Goal: Task Accomplishment & Management: Complete application form

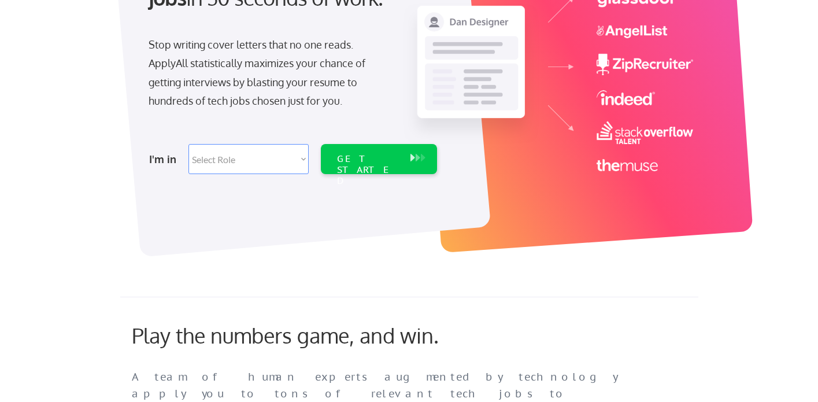
scroll to position [180, 0]
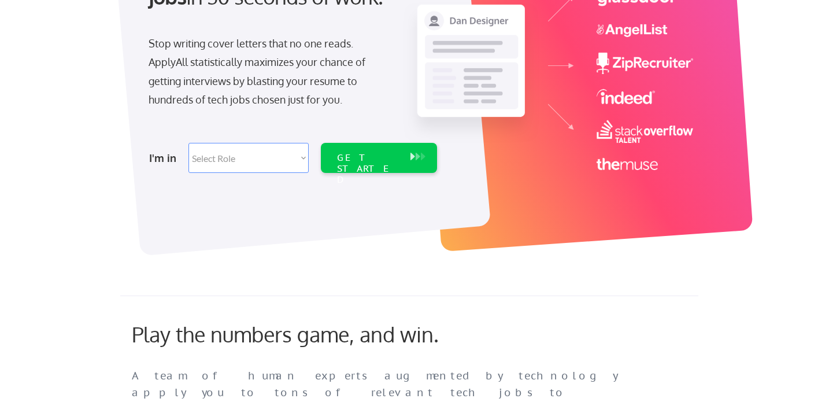
click at [304, 159] on select "Select Role Software Engineering Product Management Customer Success Sales UI/U…" at bounding box center [248, 158] width 120 height 30
select select ""sales""
click at [188, 143] on select "Select Role Software Engineering Product Management Customer Success Sales UI/U…" at bounding box center [248, 158] width 120 height 30
select select ""sales""
click at [368, 162] on div "GET STARTED" at bounding box center [368, 169] width 62 height 34
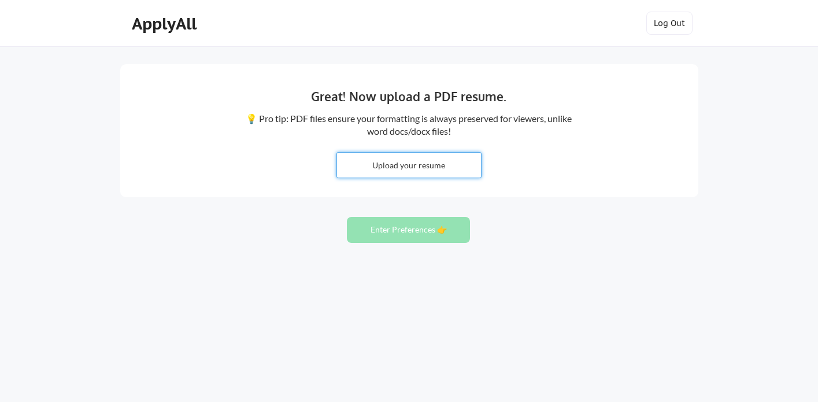
click at [413, 168] on input "file" at bounding box center [409, 165] width 144 height 25
type input "C:\fakepath\ [PERSON_NAME] Resume 12-2024.3.pdf"
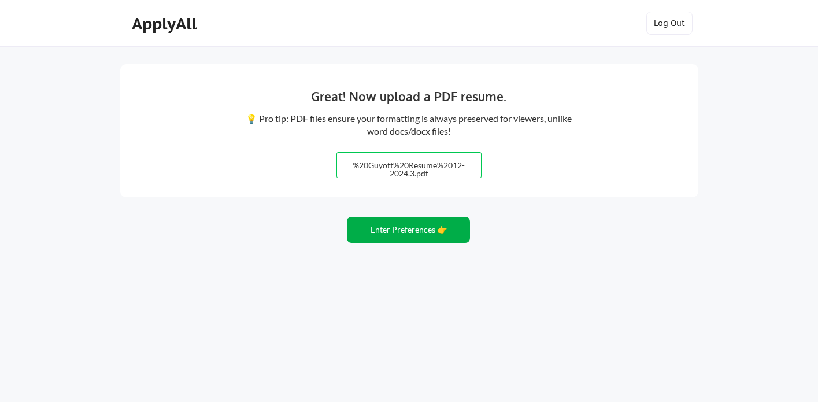
click at [409, 232] on button "Enter Preferences 👉" at bounding box center [408, 230] width 123 height 26
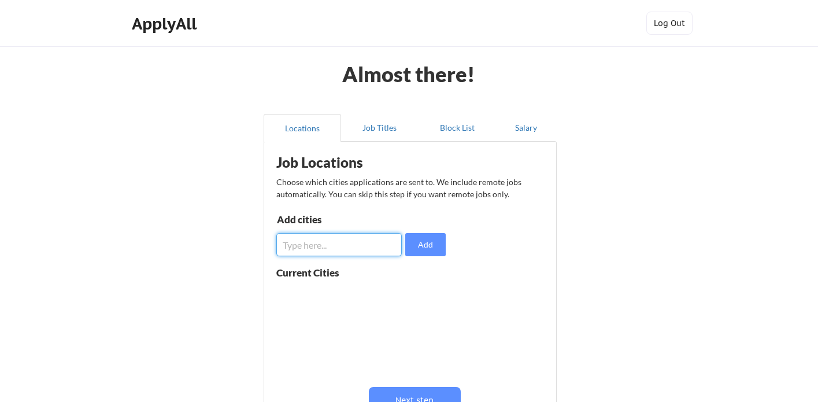
click at [345, 249] on input "input" at bounding box center [338, 244] width 125 height 23
type input "Boston"
click at [423, 247] on button "Add" at bounding box center [425, 244] width 40 height 23
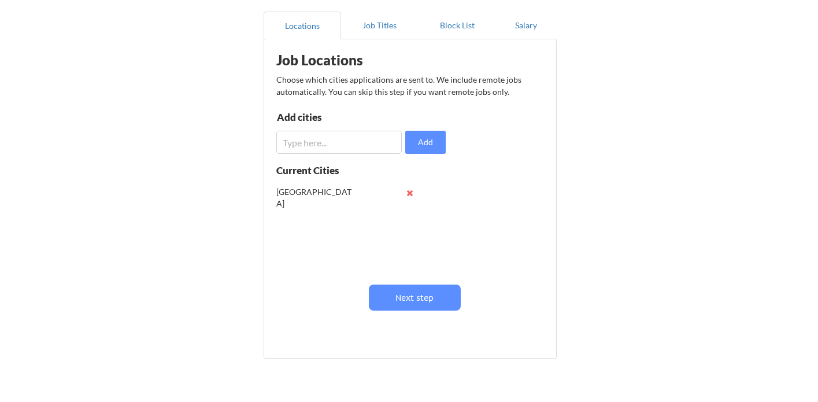
scroll to position [103, 0]
click at [415, 300] on button "Next step" at bounding box center [415, 297] width 92 height 26
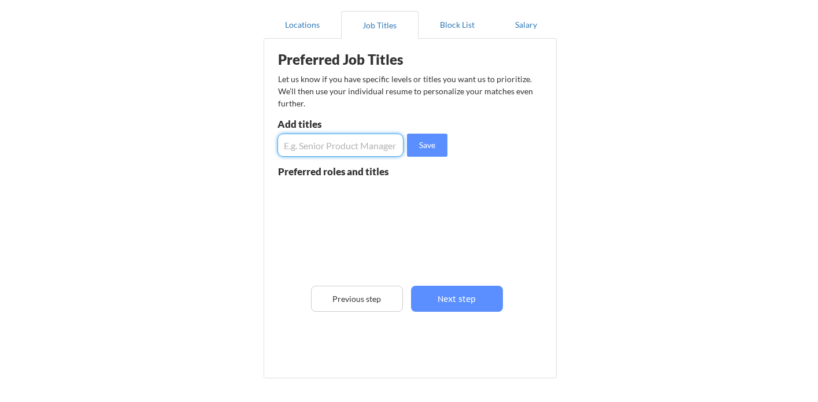
click at [336, 145] on input "input" at bounding box center [341, 145] width 126 height 23
type input "Sr Customer Success Manager"
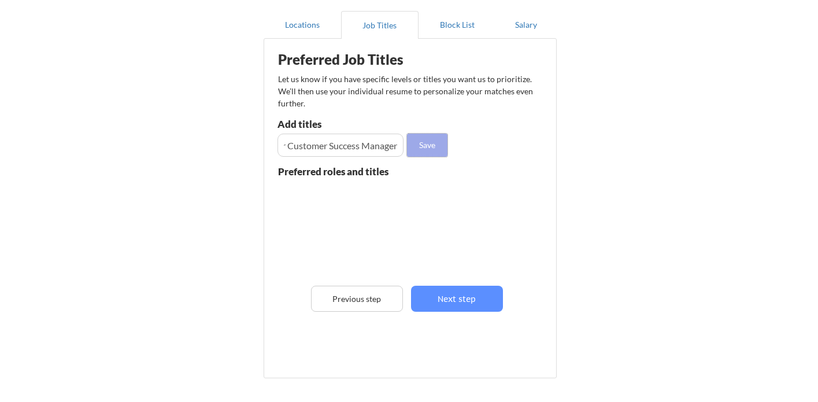
scroll to position [0, 0]
click at [427, 145] on button "Save" at bounding box center [427, 145] width 40 height 23
click at [367, 149] on input "input" at bounding box center [341, 145] width 126 height 23
type input "Customer Success Manager"
click at [427, 146] on button "Save" at bounding box center [427, 145] width 40 height 23
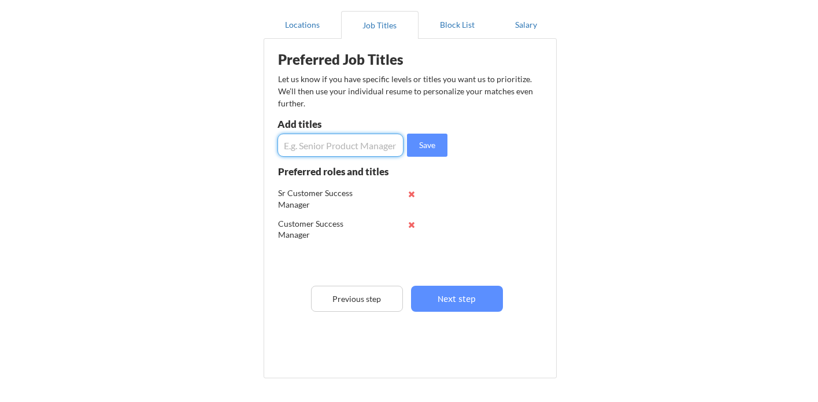
click at [376, 145] on input "input" at bounding box center [341, 145] width 126 height 23
type input "Enterprise Customer Success Manager"
click at [428, 151] on button "Save" at bounding box center [427, 145] width 40 height 23
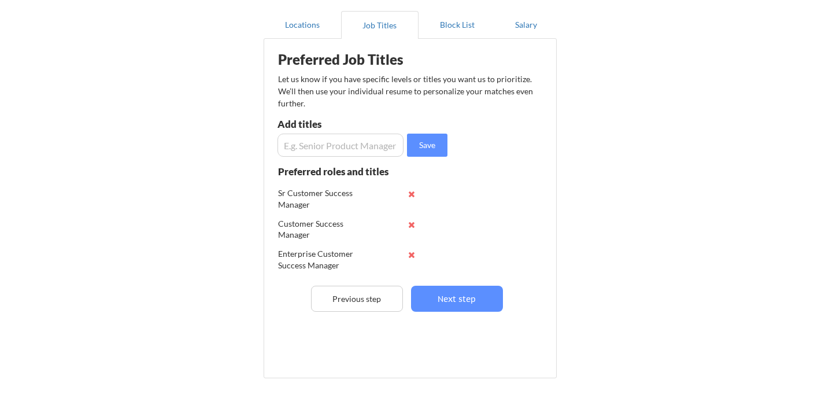
click at [372, 146] on input "input" at bounding box center [341, 145] width 126 height 23
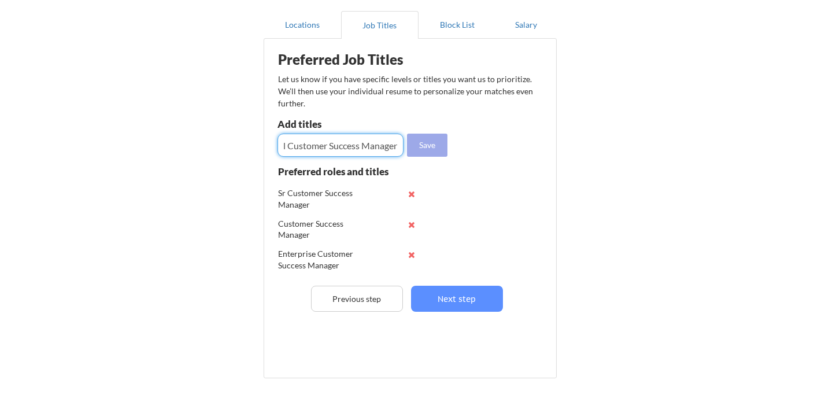
type input "Commercial Customer Success Manager"
click at [433, 147] on button "Save" at bounding box center [427, 145] width 40 height 23
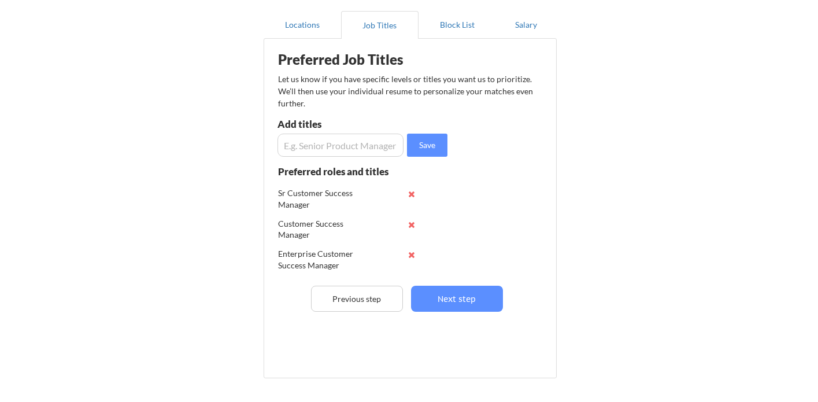
click at [378, 147] on input "input" at bounding box center [341, 145] width 126 height 23
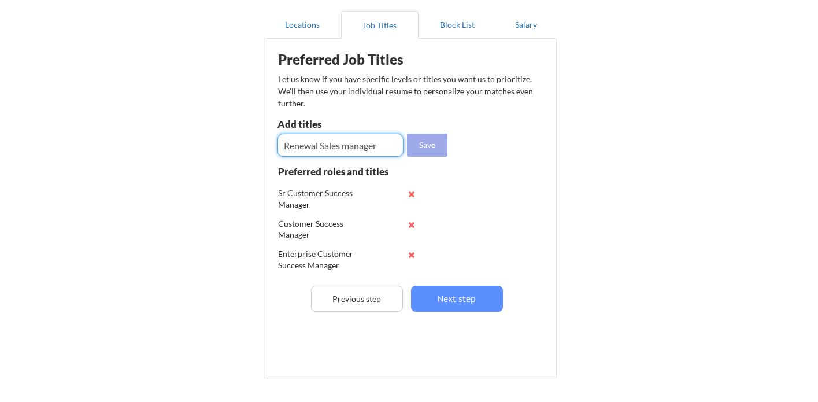
type input "Renewal Sales manager"
click at [435, 146] on button "Save" at bounding box center [427, 145] width 40 height 23
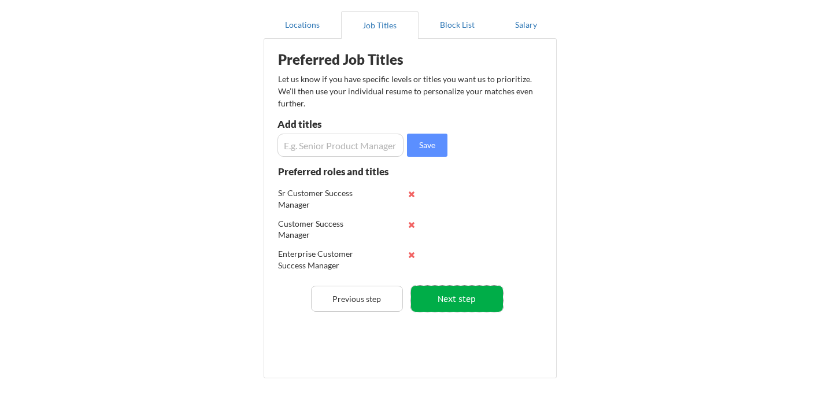
click at [459, 296] on button "Next step" at bounding box center [457, 299] width 92 height 26
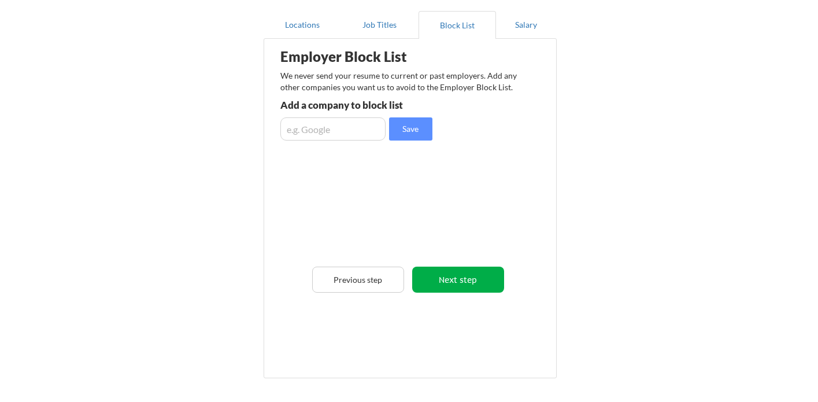
click at [464, 280] on button "Next step" at bounding box center [458, 280] width 92 height 26
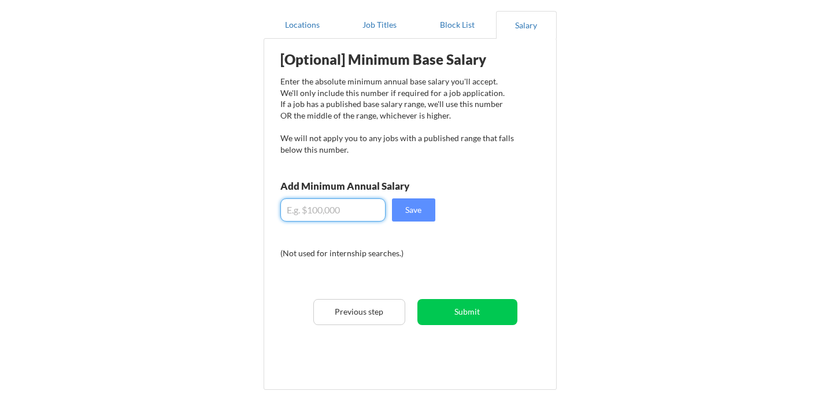
click at [353, 213] on input "input" at bounding box center [332, 209] width 105 height 23
type input "$125,000"
click at [424, 209] on button "Save" at bounding box center [413, 209] width 43 height 23
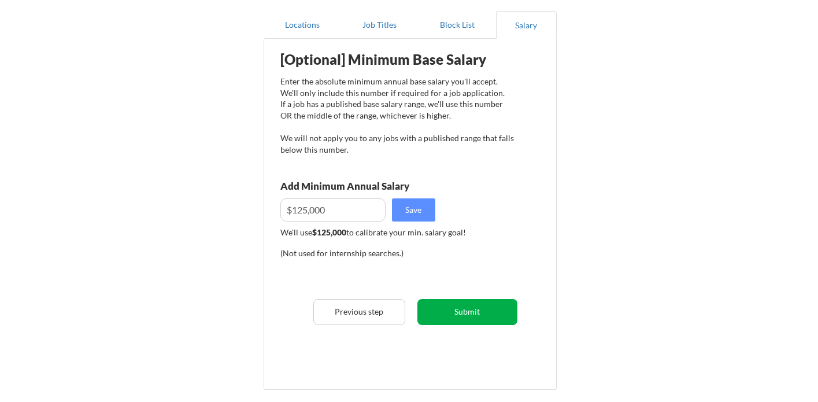
click at [460, 304] on button "Submit" at bounding box center [467, 312] width 100 height 26
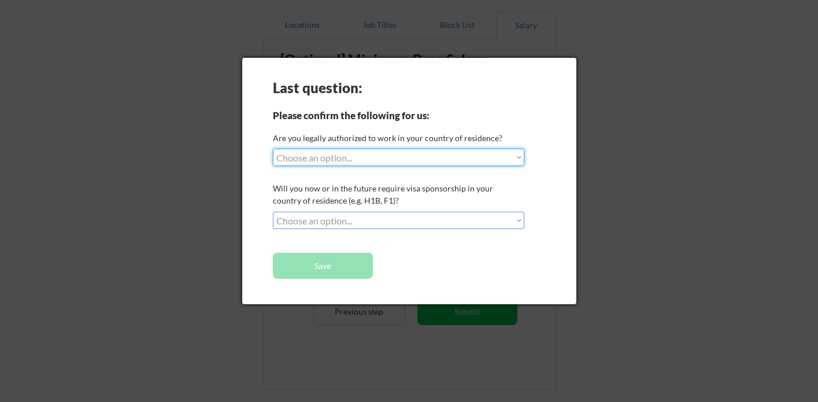
click at [519, 155] on select "Choose an option... Yes, I am a US Citizen Yes, I am a Canadian Citizen Yes, I …" at bounding box center [398, 157] width 251 height 17
select select ""yes__i_am_a_us_citizen""
click at [273, 149] on select "Choose an option... Yes, I am a US Citizen Yes, I am a Canadian Citizen Yes, I …" at bounding box center [398, 157] width 251 height 17
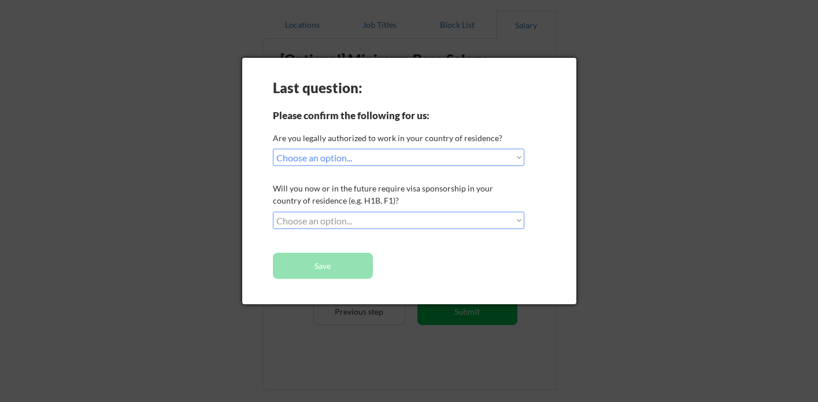
click at [513, 217] on select "Choose an option... No, I will not need sponsorship Yes, I will need sponsorship" at bounding box center [398, 220] width 251 height 17
select select ""no__i_will_not_need_sponsorship""
click at [273, 212] on select "Choose an option... No, I will not need sponsorship Yes, I will need sponsorship" at bounding box center [398, 220] width 251 height 17
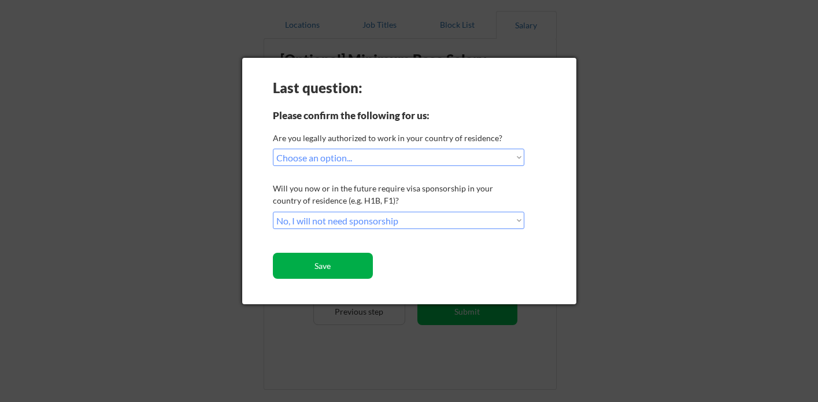
click at [323, 269] on button "Save" at bounding box center [323, 266] width 100 height 26
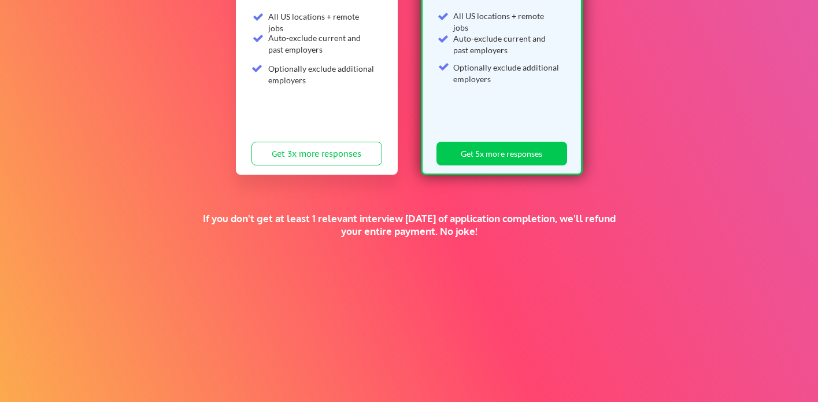
scroll to position [276, 0]
